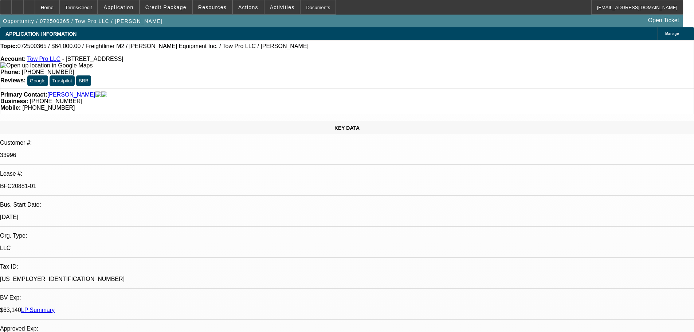
select select "0"
select select "2"
select select "0"
select select "6"
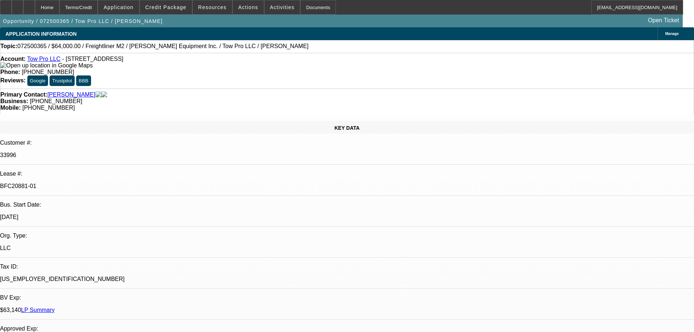
select select "0"
select select "2"
select select "0"
select select "6"
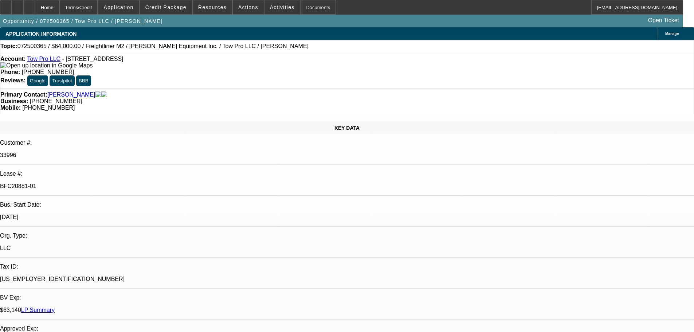
select select "0.15"
select select "2"
select select "0"
select select "6"
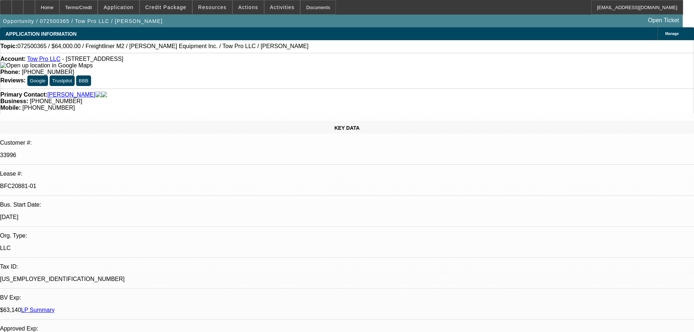
select select "0.15"
select select "2"
select select "0"
select select "6"
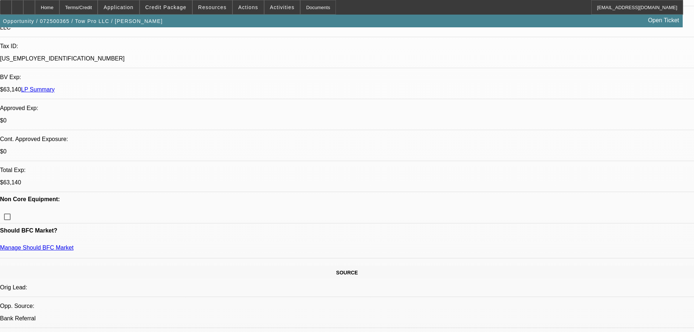
scroll to position [182, 0]
